Goal: Book appointment/travel/reservation

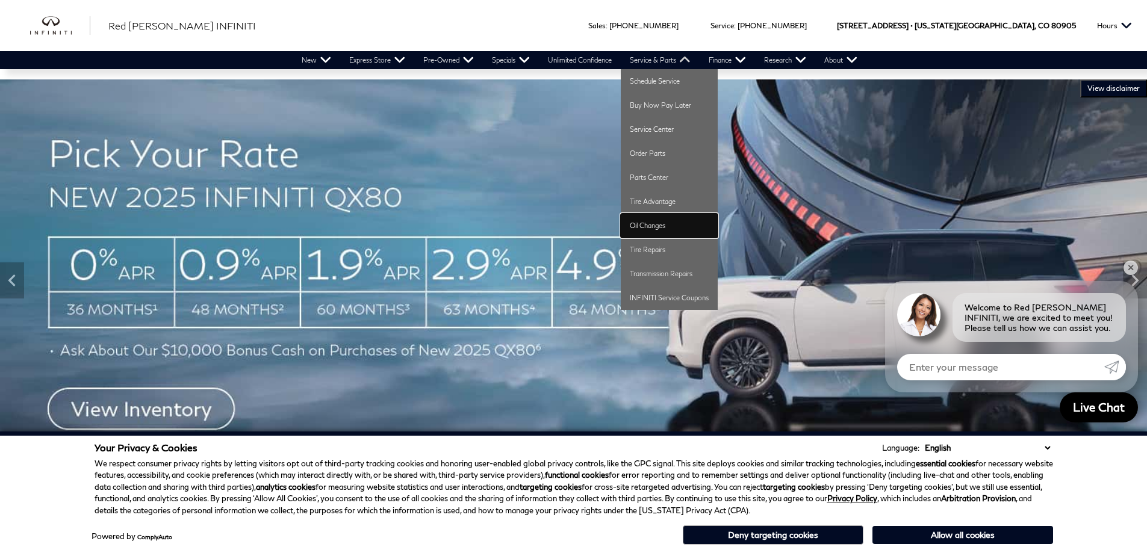
click at [647, 222] on link "Oil Changes" at bounding box center [669, 226] width 97 height 24
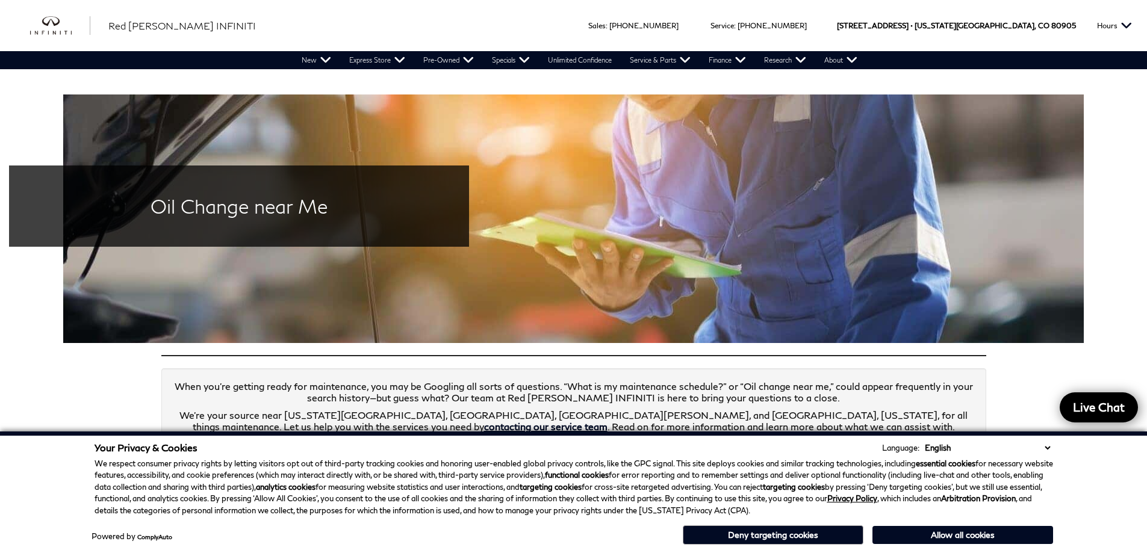
drag, startPoint x: 959, startPoint y: 544, endPoint x: 922, endPoint y: 484, distance: 70.0
click at [959, 542] on button "Allow all cookies" at bounding box center [962, 535] width 181 height 18
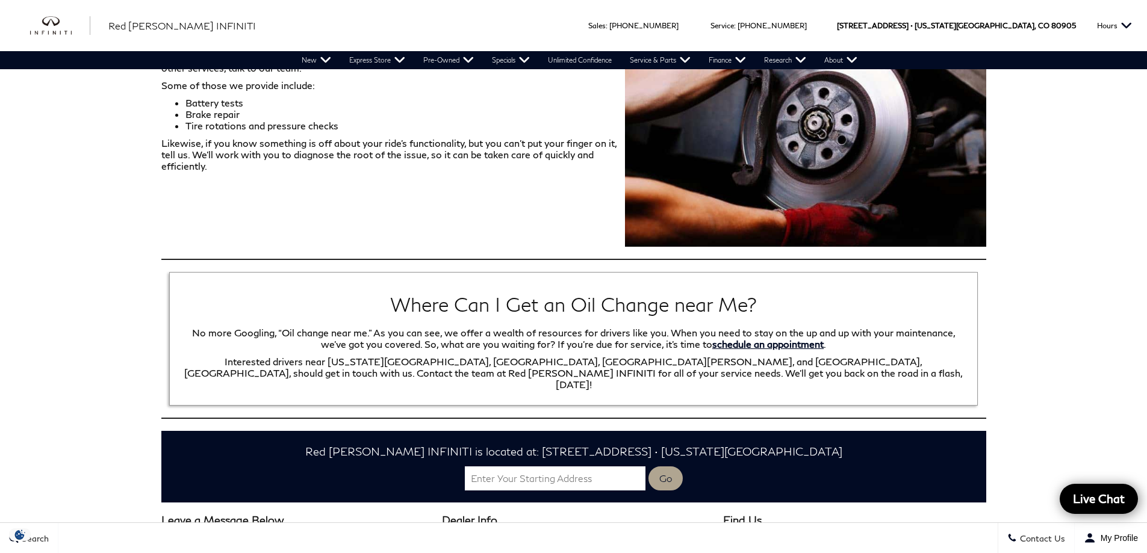
scroll to position [1204, 0]
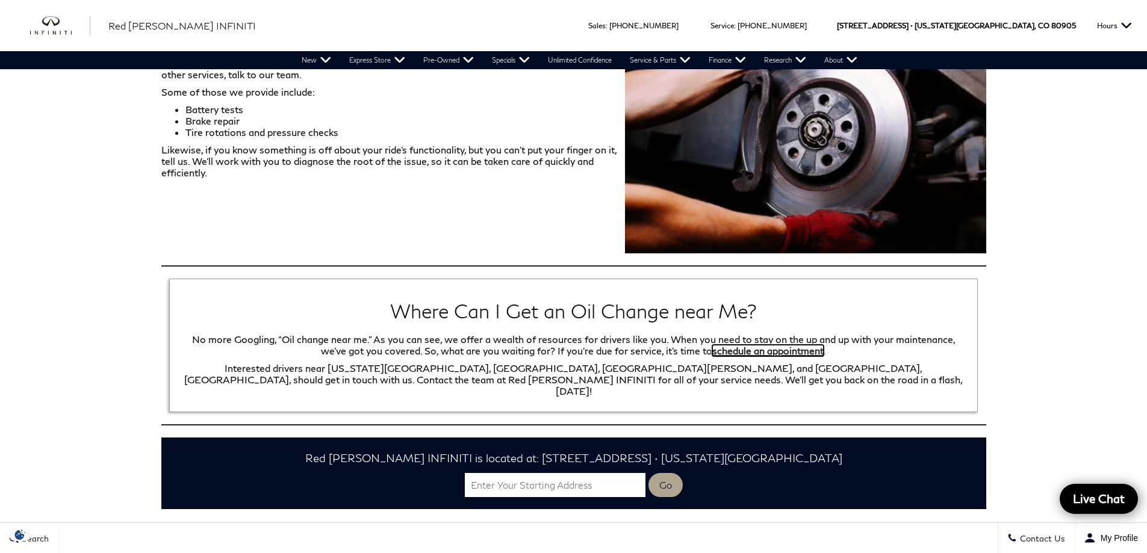
click at [754, 345] on link "schedule an appointment" at bounding box center [767, 350] width 111 height 11
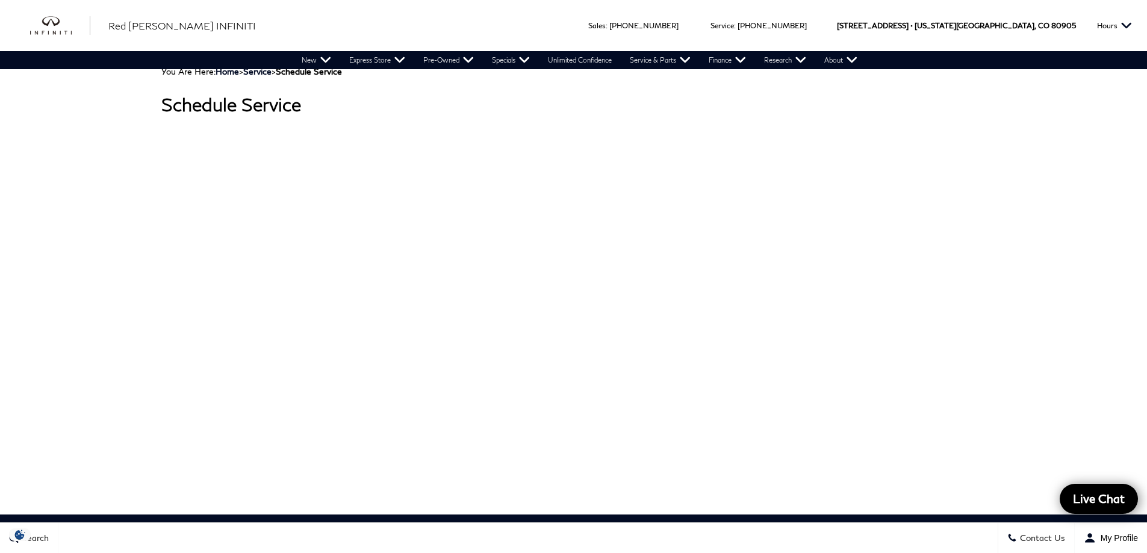
scroll to position [142, 0]
